Goal: Communication & Community: Answer question/provide support

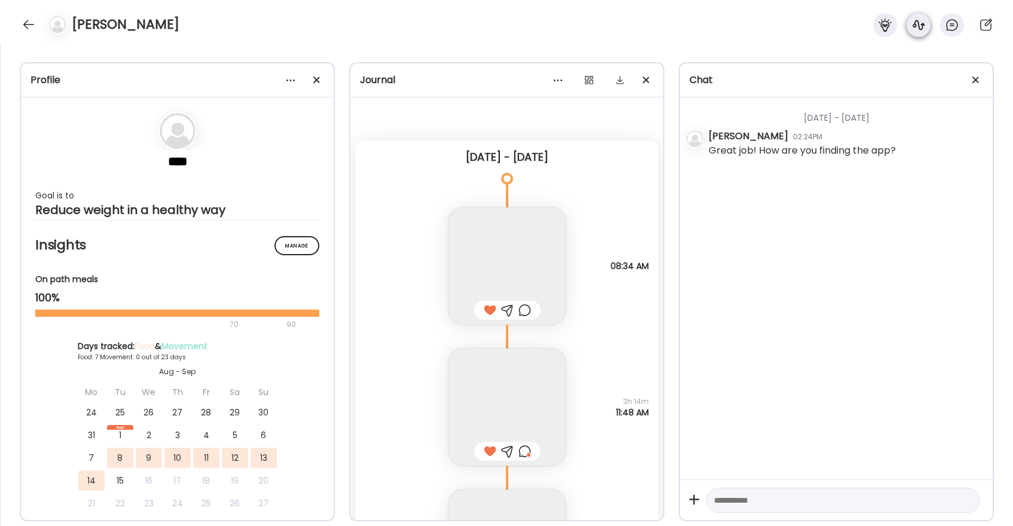
scroll to position [3894, 0]
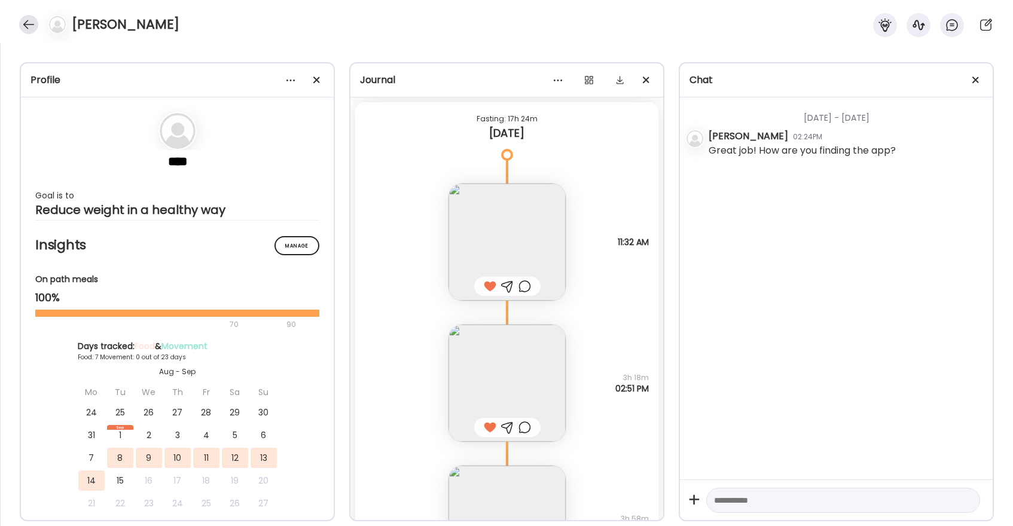
click at [29, 19] on div at bounding box center [28, 24] width 19 height 19
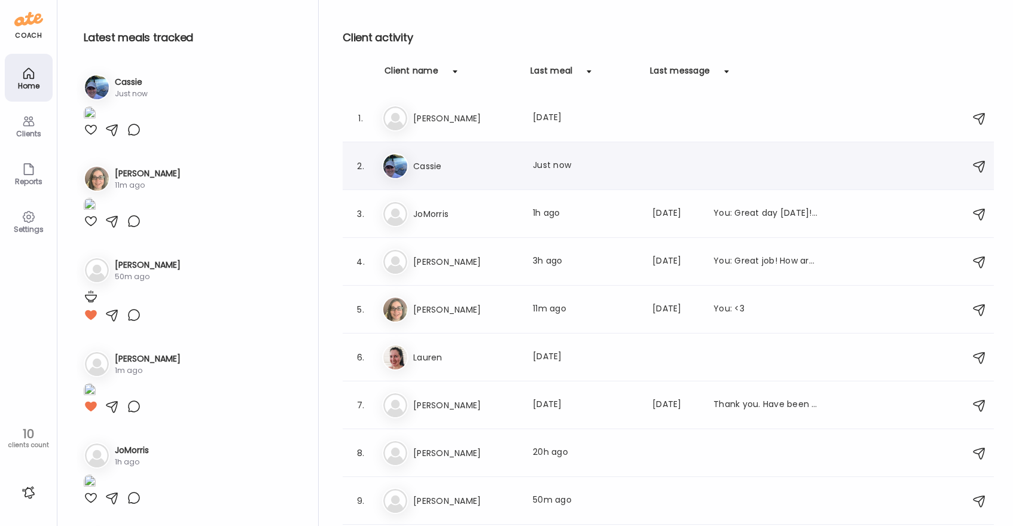
click at [463, 169] on h3 "Cassie" at bounding box center [465, 166] width 105 height 14
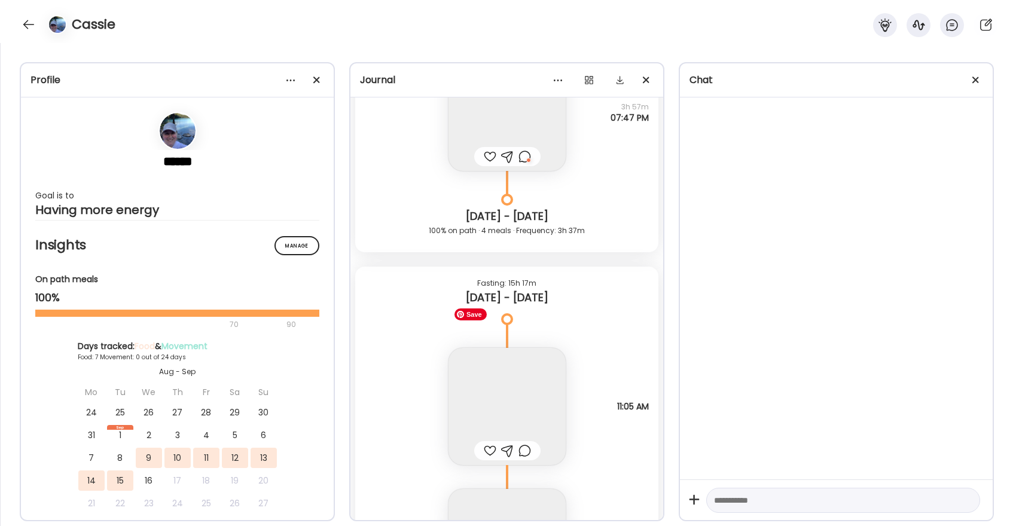
scroll to position [6306, 0]
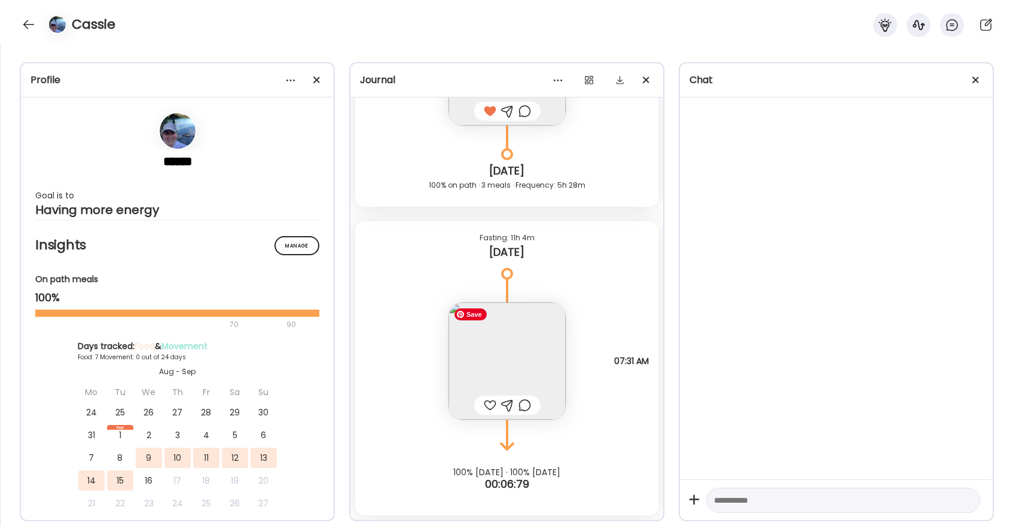
click at [513, 365] on img at bounding box center [507, 361] width 117 height 117
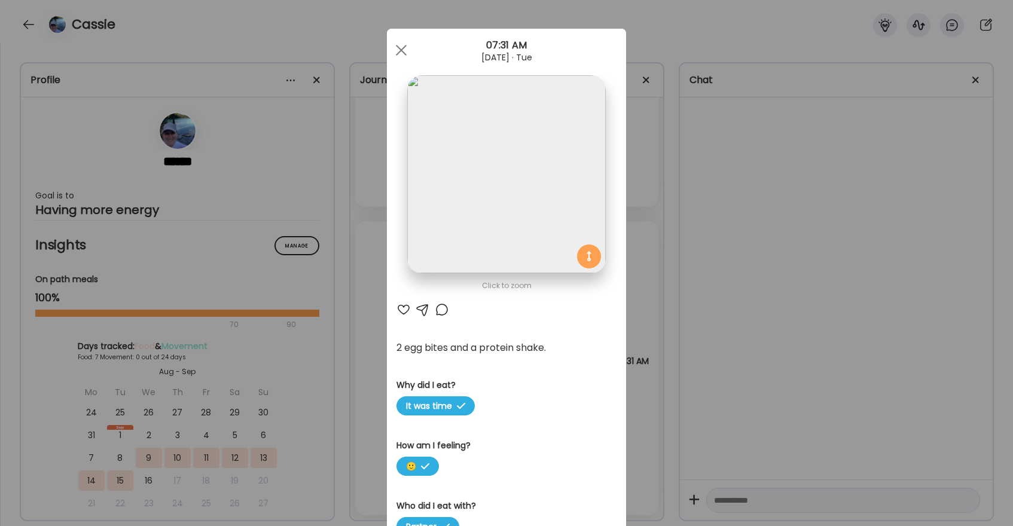
click at [404, 308] on div at bounding box center [404, 310] width 14 height 14
click at [442, 314] on div at bounding box center [442, 310] width 14 height 14
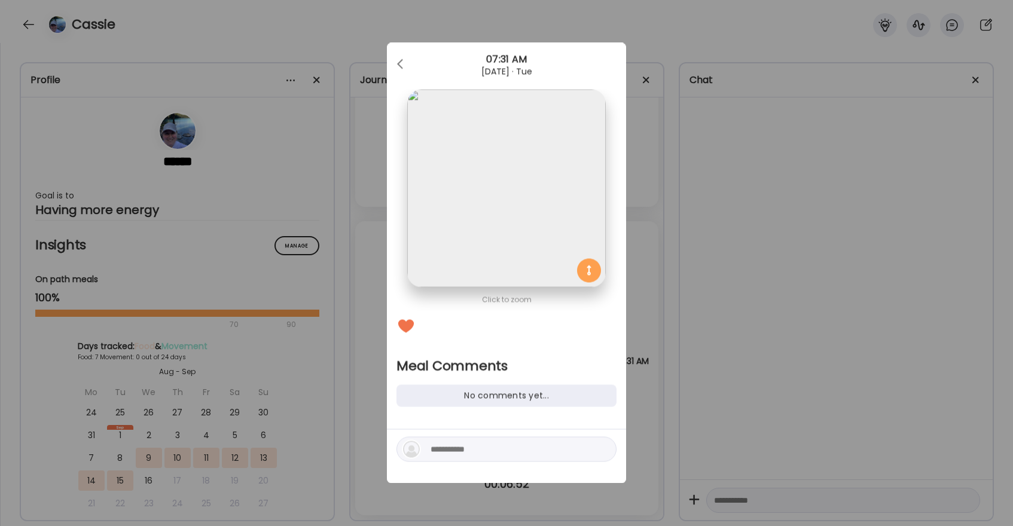
click at [461, 453] on textarea at bounding box center [511, 450] width 161 height 14
type textarea "**********"
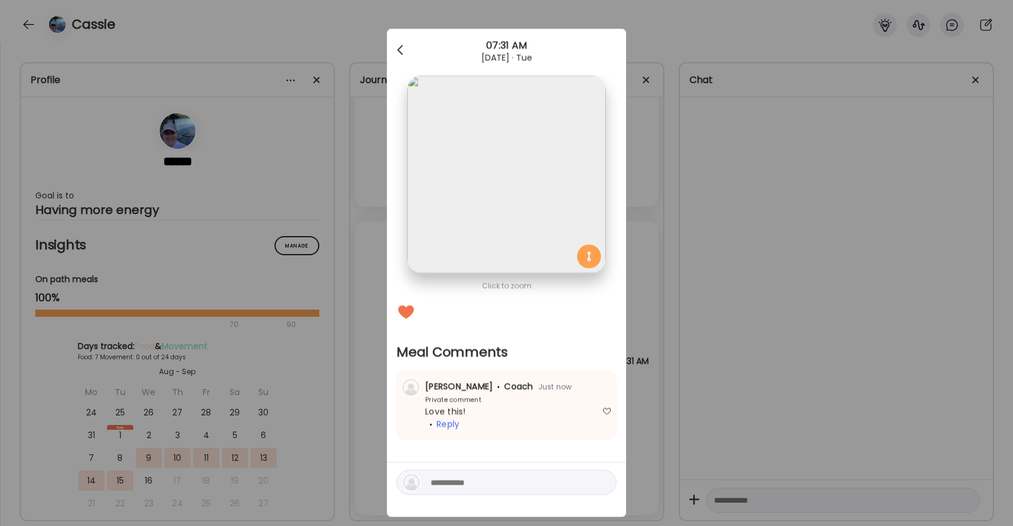
click at [413, 48] on div at bounding box center [401, 50] width 24 height 24
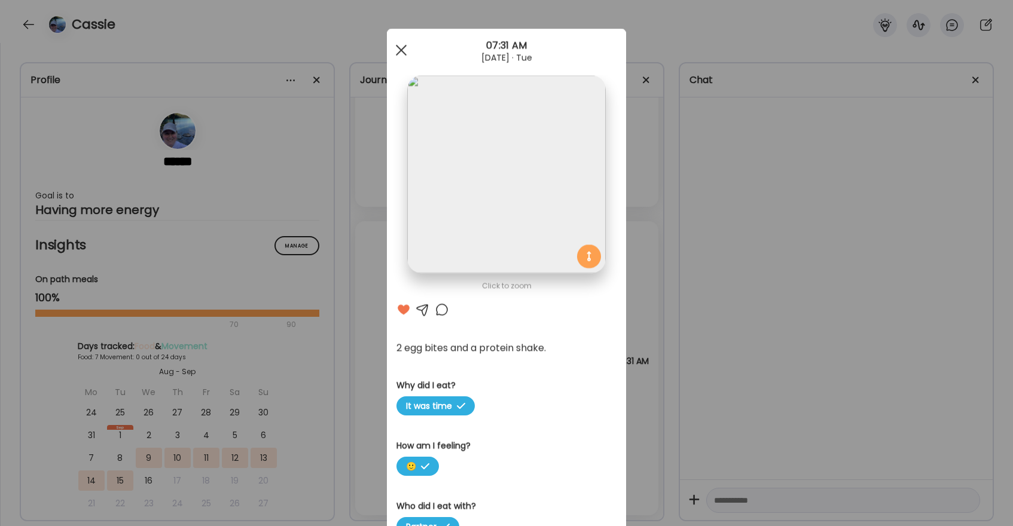
click at [410, 48] on div at bounding box center [401, 50] width 24 height 24
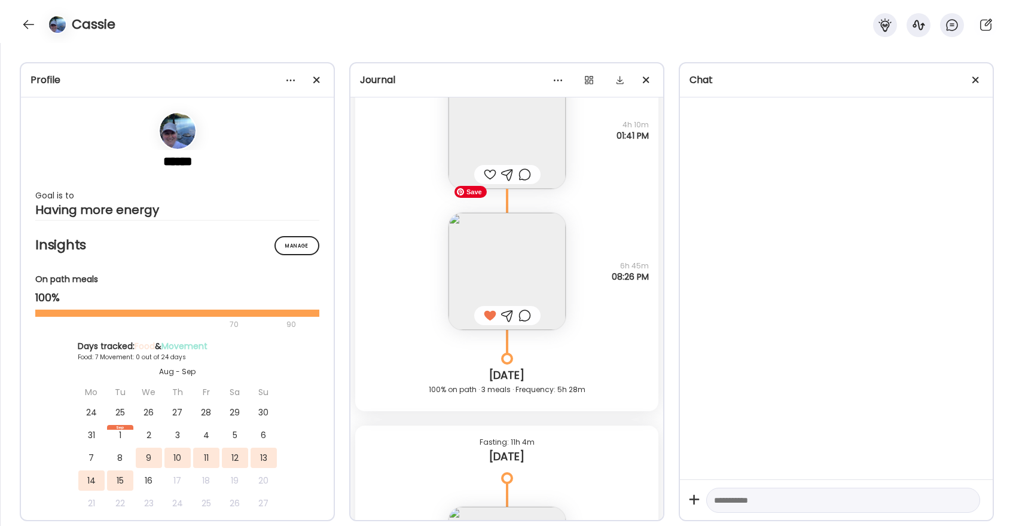
scroll to position [6101, 0]
click at [504, 284] on img at bounding box center [507, 272] width 117 height 117
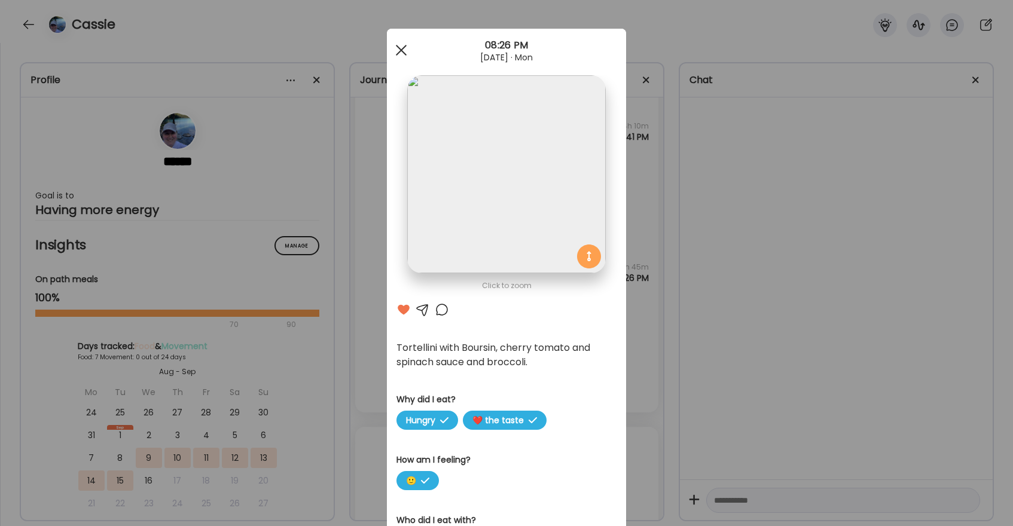
click at [402, 49] on div at bounding box center [401, 50] width 24 height 24
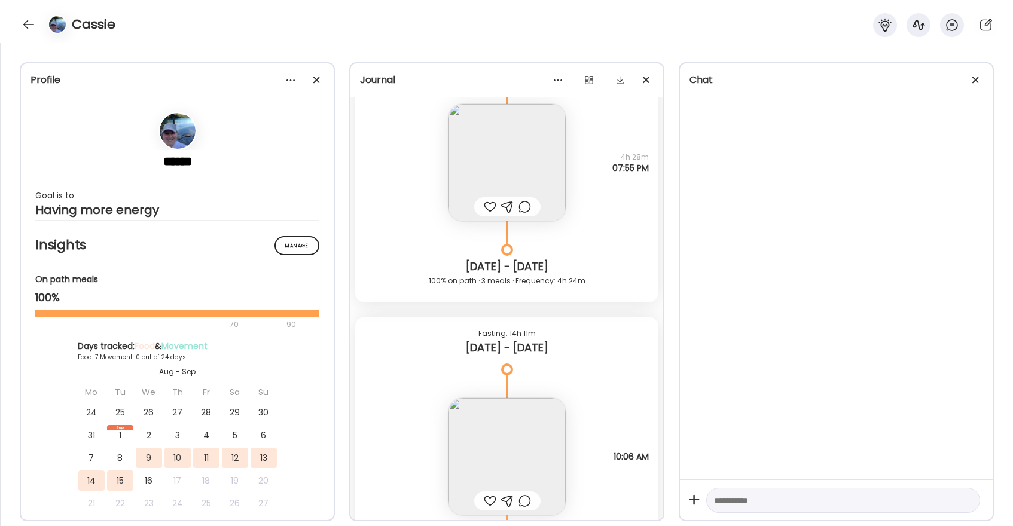
scroll to position [4982, 0]
